Goal: Transaction & Acquisition: Book appointment/travel/reservation

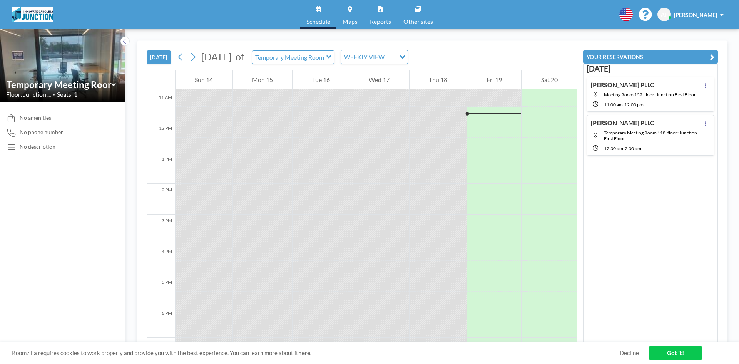
scroll to position [339, 0]
click at [194, 59] on icon at bounding box center [192, 57] width 7 height 12
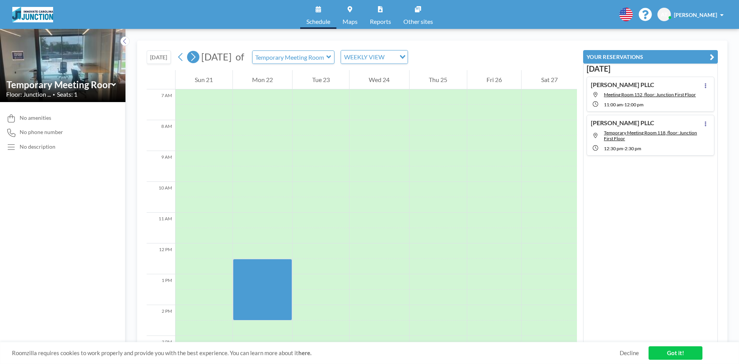
scroll to position [231, 0]
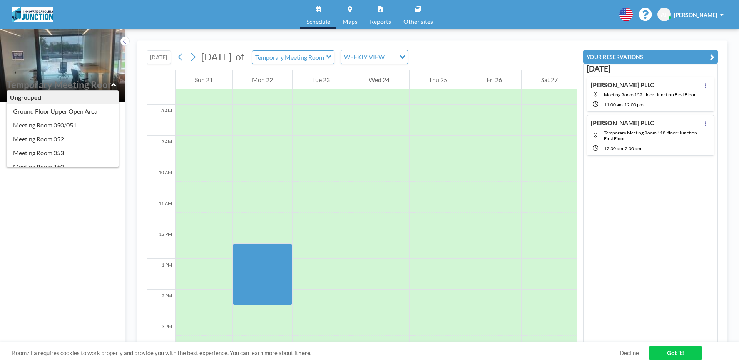
click at [107, 84] on input "text" at bounding box center [59, 84] width 105 height 11
type input "Meeting Room 152"
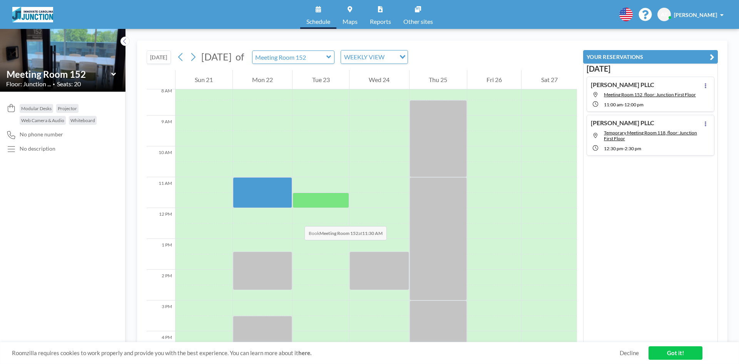
scroll to position [270, 0]
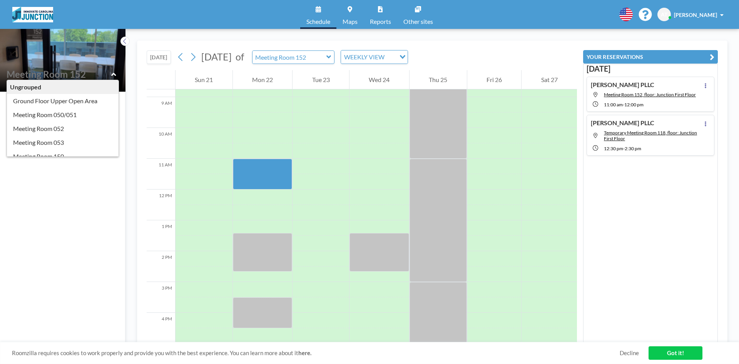
click at [110, 79] on input "text" at bounding box center [59, 74] width 105 height 11
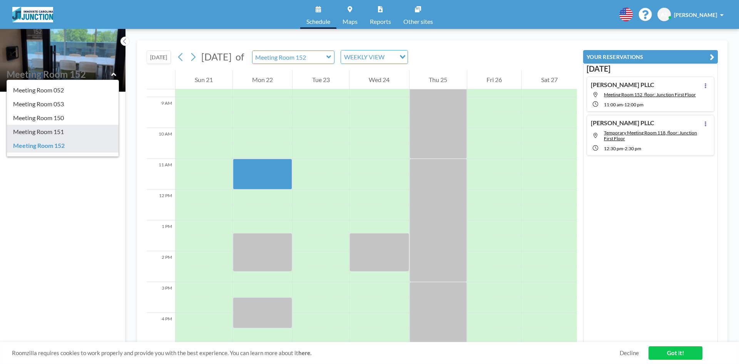
type input "Meeting Room 151"
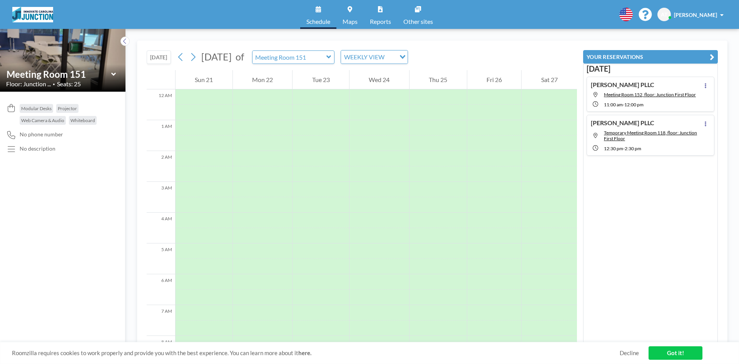
scroll to position [231, 0]
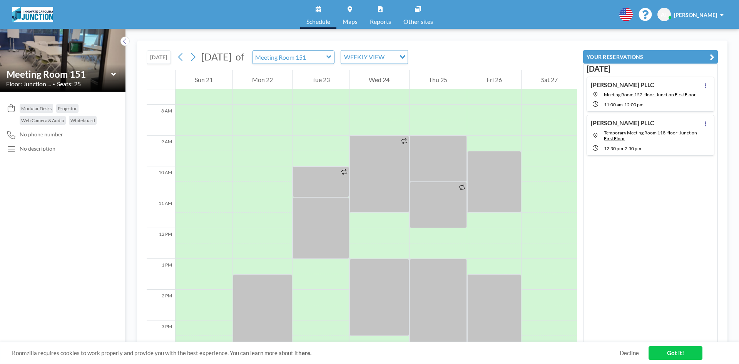
click at [95, 81] on div "Floor: Junction ... • Seats: 25" at bounding box center [62, 84] width 113 height 8
click at [114, 74] on icon at bounding box center [113, 73] width 5 height 3
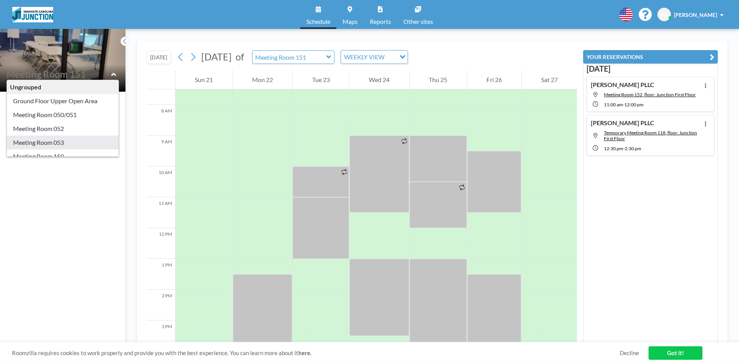
type input "Meeting Room 053"
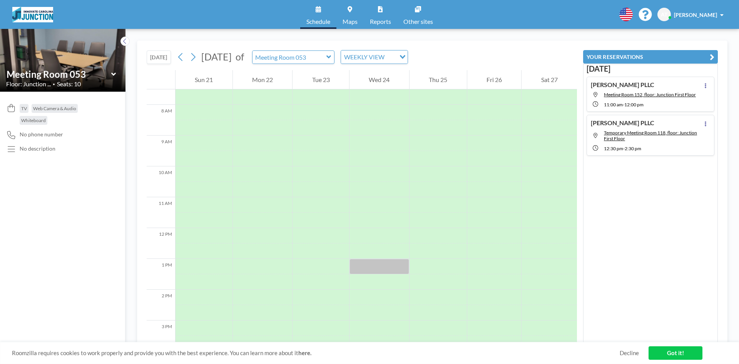
click at [113, 72] on icon at bounding box center [113, 74] width 5 height 8
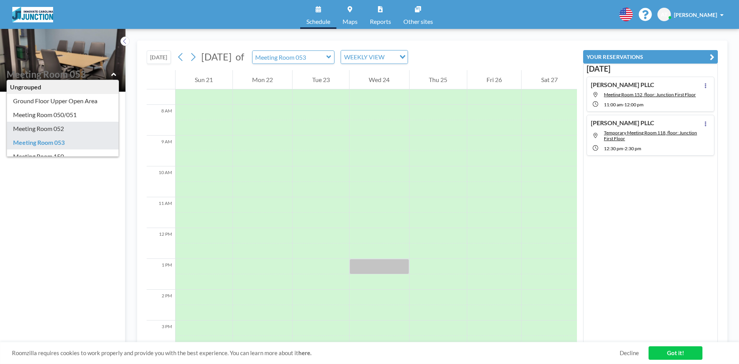
type input "Meeting Room 052"
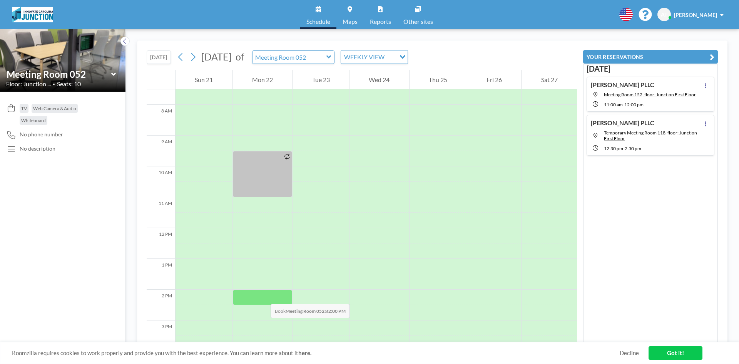
click at [263, 296] on div at bounding box center [263, 297] width 60 height 15
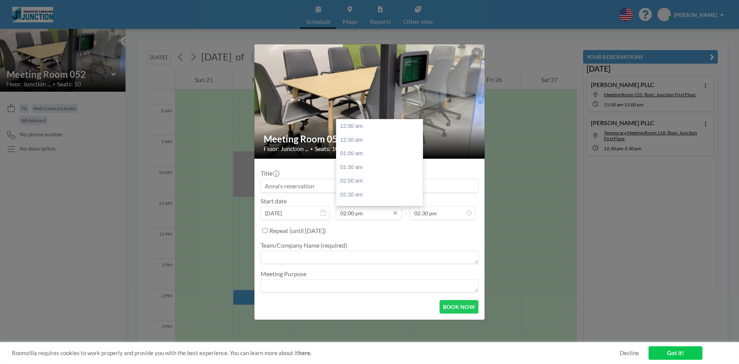
scroll to position [384, 0]
click at [354, 214] on input "02:00 pm" at bounding box center [368, 212] width 65 height 13
drag, startPoint x: 354, startPoint y: 214, endPoint x: 349, endPoint y: 213, distance: 4.8
click at [349, 213] on input "02:00 pm" at bounding box center [368, 212] width 65 height 13
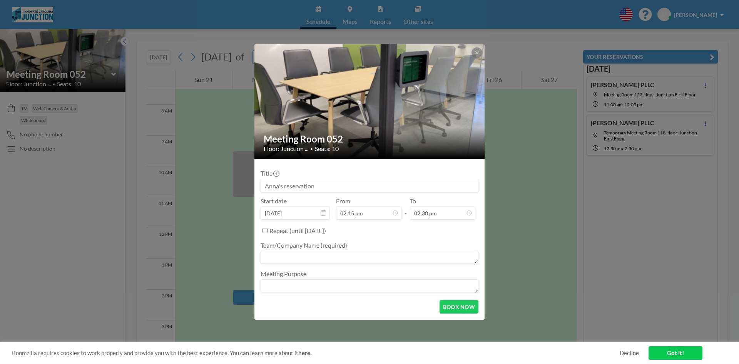
type input "02:15 pm"
click at [391, 235] on div "Repeat (until [DATE])" at bounding box center [374, 230] width 209 height 13
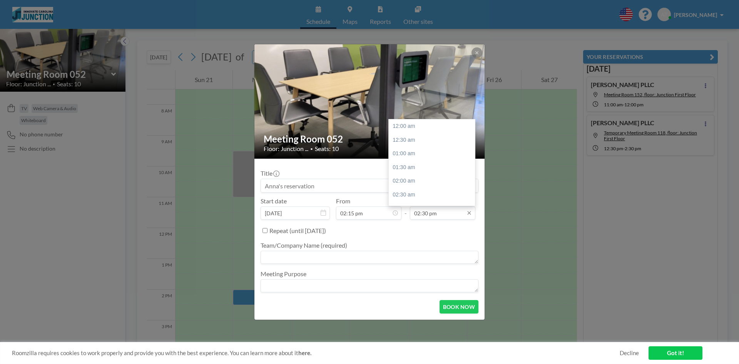
scroll to position [397, 0]
click at [431, 214] on input "02:30 pm" at bounding box center [442, 212] width 65 height 13
drag, startPoint x: 429, startPoint y: 213, endPoint x: 422, endPoint y: 213, distance: 6.2
click at [422, 213] on input "02:30 pm" at bounding box center [442, 212] width 65 height 13
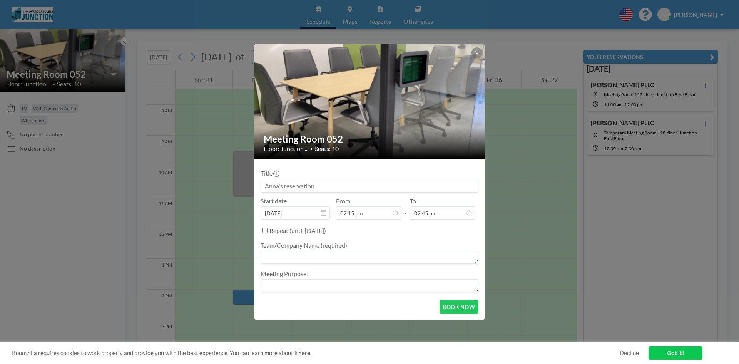
drag, startPoint x: 427, startPoint y: 213, endPoint x: 409, endPoint y: 213, distance: 18.5
click at [409, 213] on div "Start date [DATE] From 02:15 pm - To 02:45 pm 12:00 am 12:30 am 01:00 am 01:30 …" at bounding box center [370, 208] width 218 height 22
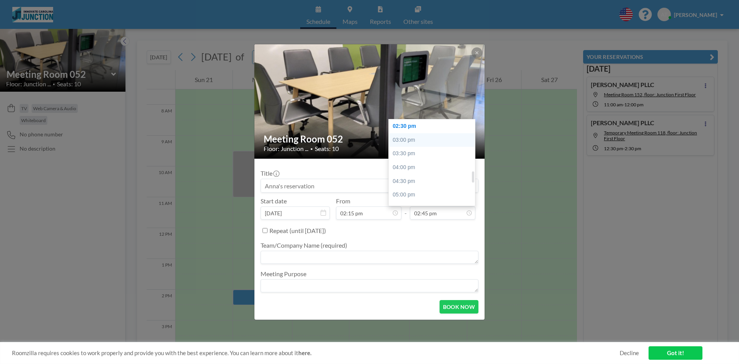
type input "02:45 pm"
click at [422, 141] on div "Meeting Room 052 Floor: Junction ... • Seats: 10 Title Start date [DATE] From 0…" at bounding box center [369, 182] width 231 height 276
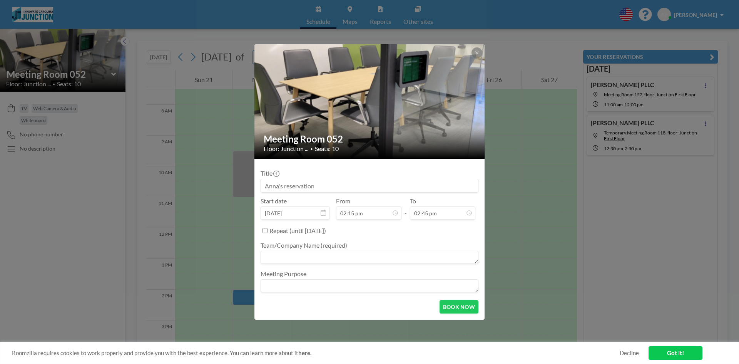
click at [398, 240] on ul "Team/Company Name (required) Meeting Purpose" at bounding box center [370, 265] width 218 height 57
click at [334, 181] on input at bounding box center [369, 185] width 217 height 13
type input "[PERSON_NAME]"
click at [325, 258] on textarea at bounding box center [370, 257] width 218 height 13
type textarea "[PERSON_NAME]"
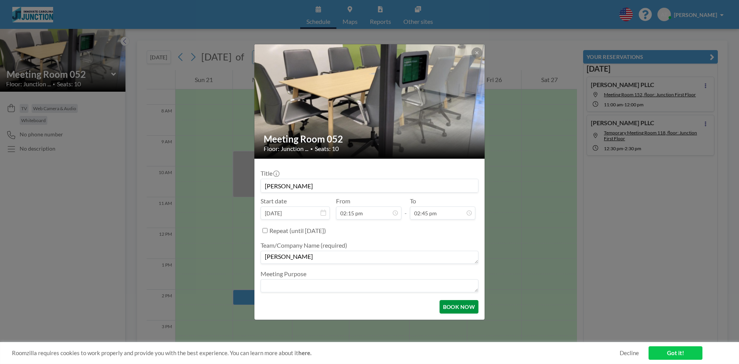
click at [459, 308] on button "BOOK NOW" at bounding box center [459, 306] width 39 height 13
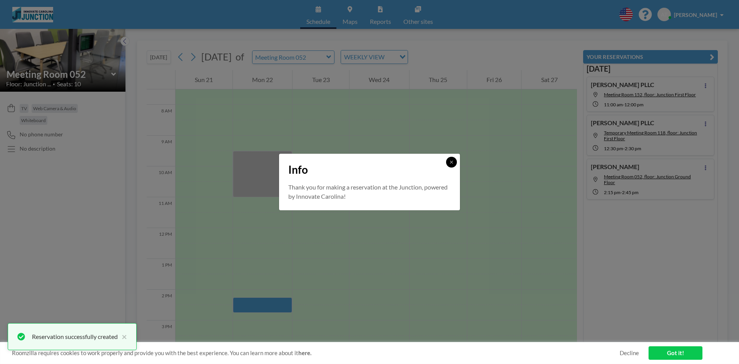
click at [455, 164] on button at bounding box center [451, 162] width 11 height 11
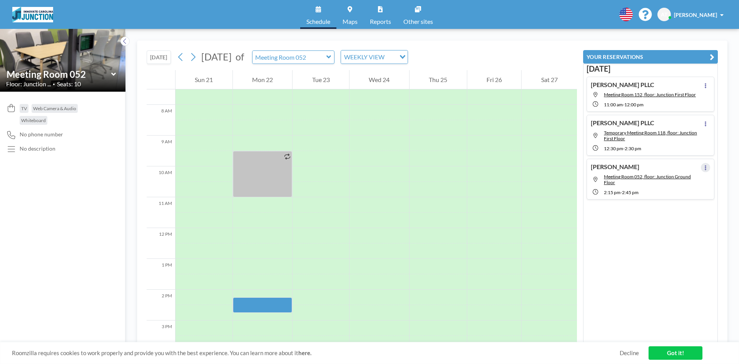
click at [704, 166] on button at bounding box center [705, 167] width 9 height 9
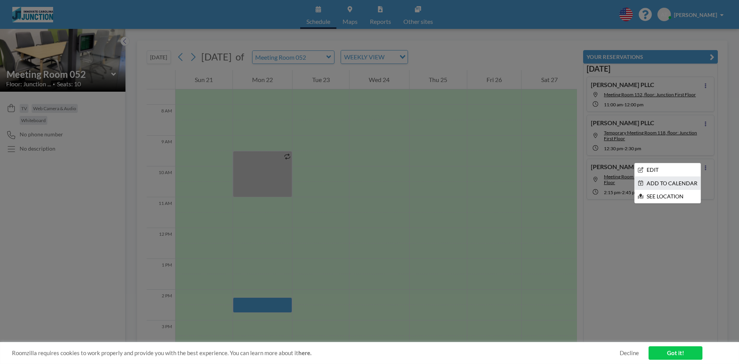
click at [692, 181] on li "ADD TO CALENDAR" at bounding box center [668, 183] width 66 height 13
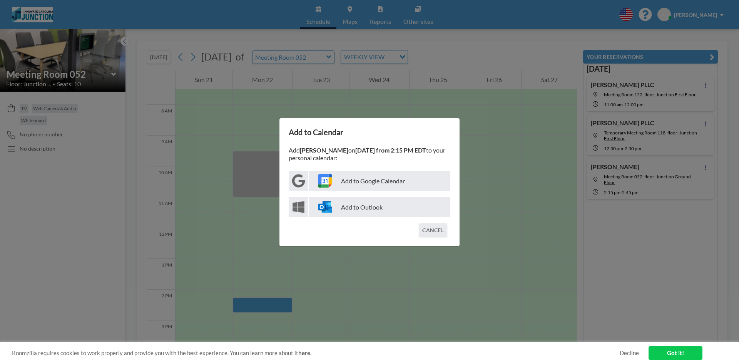
click at [404, 204] on p "Add to Outlook" at bounding box center [379, 207] width 141 height 20
